Goal: Check status: Check status

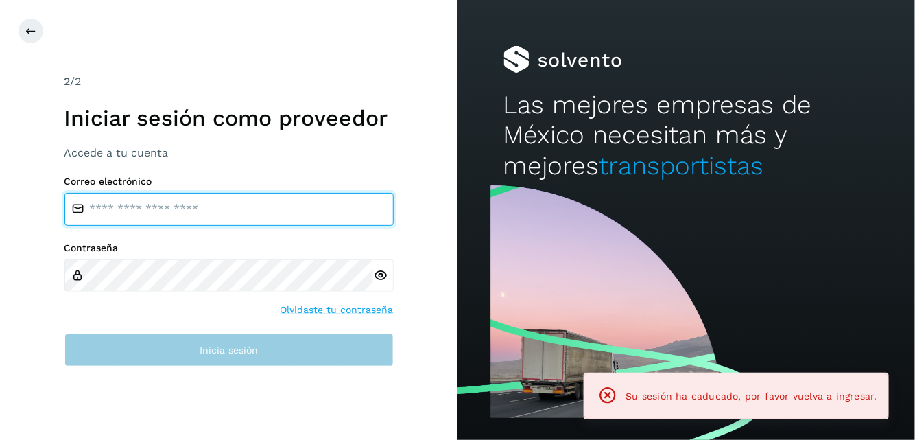
type input "**********"
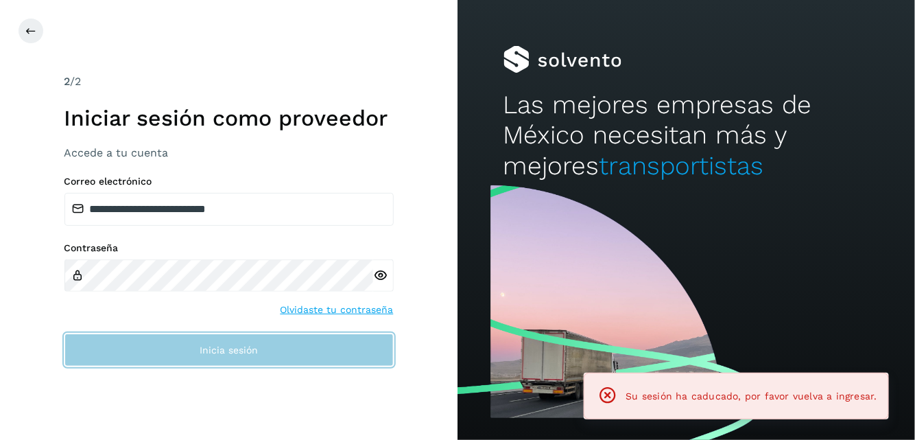
click at [259, 337] on button "Inicia sesión" at bounding box center [228, 349] width 329 height 33
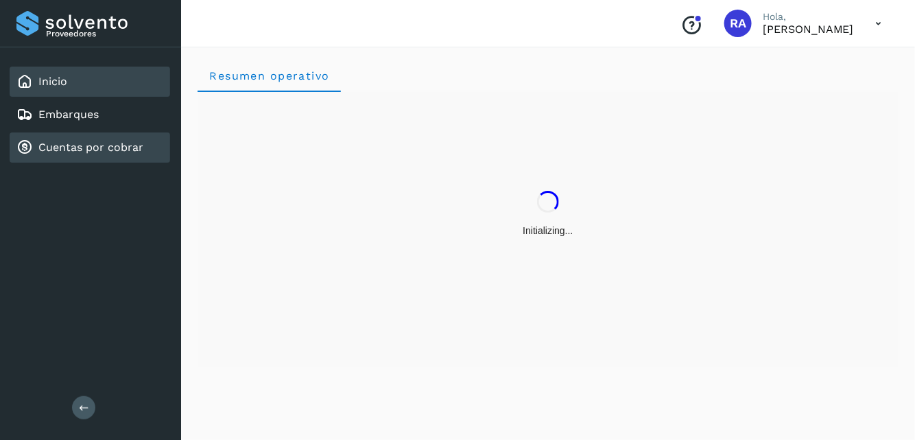
click at [109, 143] on link "Cuentas por cobrar" at bounding box center [90, 147] width 105 height 13
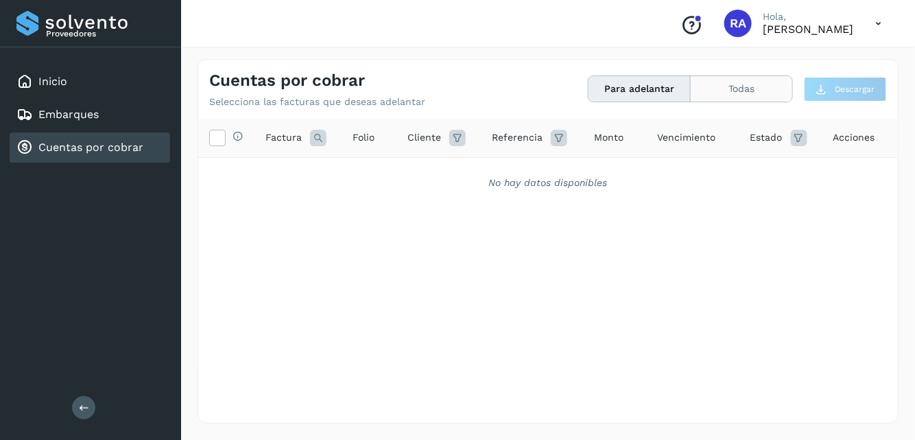
click at [734, 93] on button "Todas" at bounding box center [741, 88] width 101 height 25
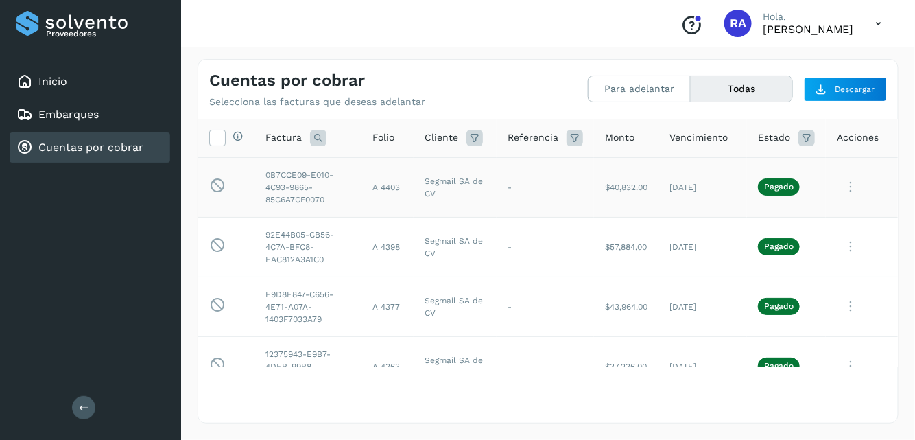
click at [764, 187] on p "Pagado" at bounding box center [778, 187] width 29 height 10
click at [802, 186] on td "Pagado" at bounding box center [786, 187] width 79 height 60
click at [843, 185] on icon at bounding box center [850, 187] width 27 height 28
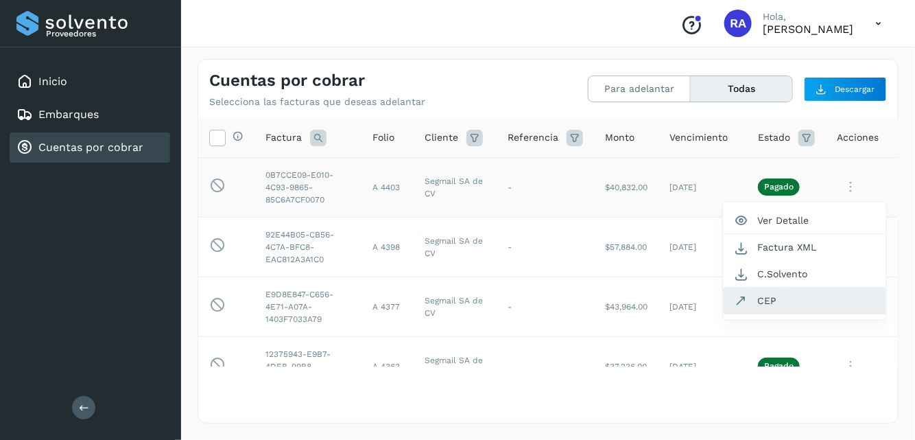
click at [775, 299] on button "CEP" at bounding box center [804, 300] width 163 height 26
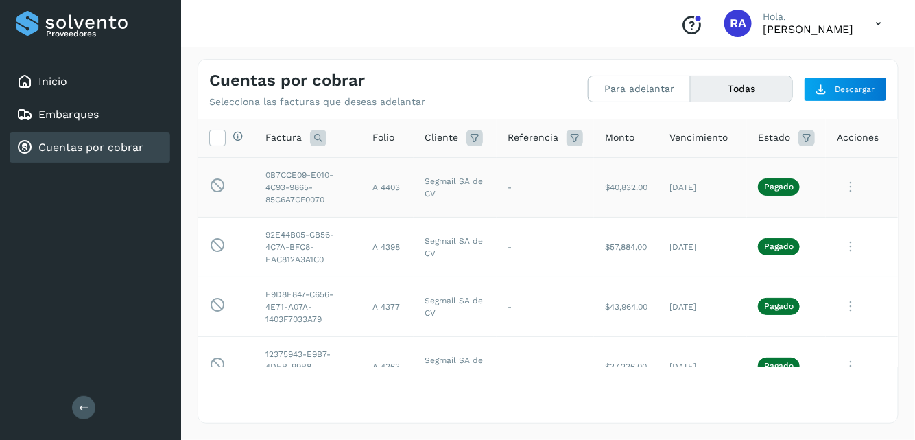
click at [887, 23] on icon at bounding box center [879, 24] width 28 height 28
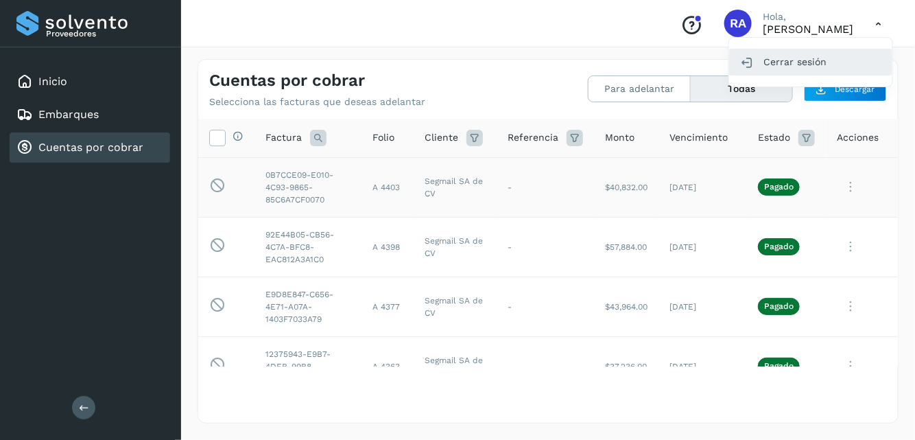
click at [783, 60] on div "Cerrar sesión" at bounding box center [810, 62] width 163 height 26
